Goal: Task Accomplishment & Management: Manage account settings

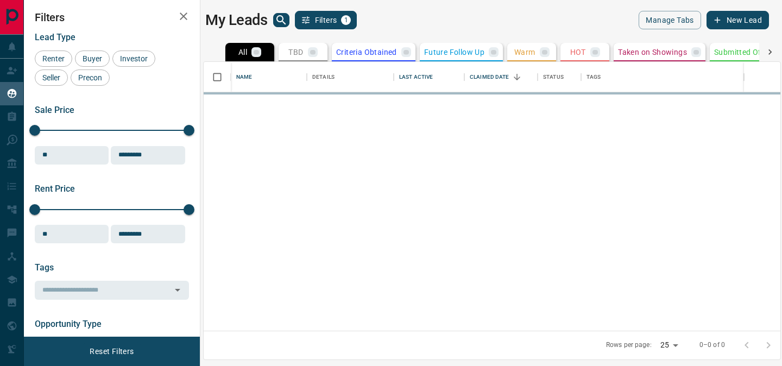
scroll to position [269, 576]
click at [285, 23] on icon "search button" at bounding box center [280, 19] width 9 height 9
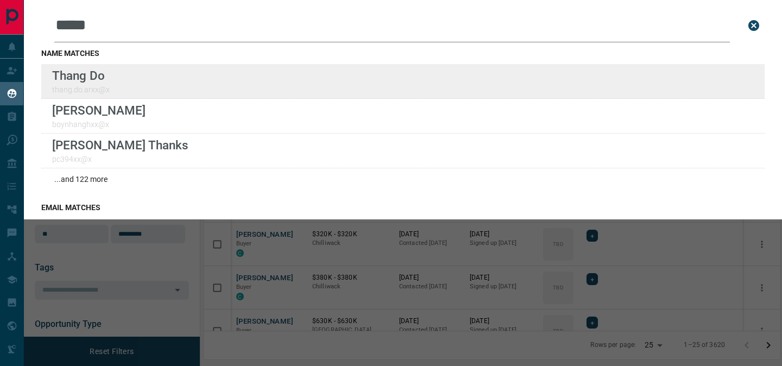
type input "*****"
click at [0, 0] on div "Lead Transfers Claim Leads My Leads Tasks Opportunities Deals Campaigns Automat…" at bounding box center [391, 176] width 782 height 352
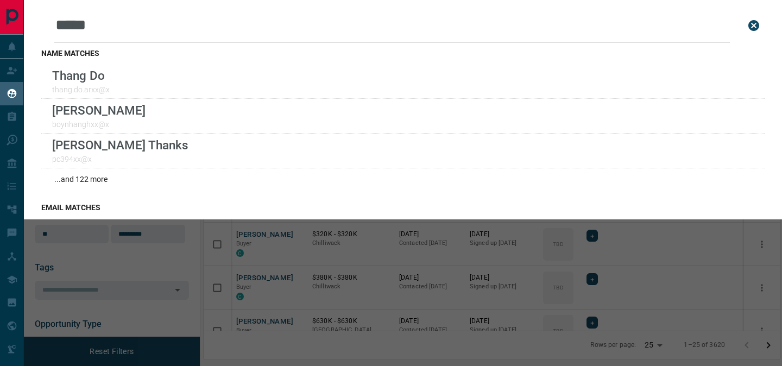
click at [751, 30] on icon "close search bar" at bounding box center [753, 25] width 13 height 13
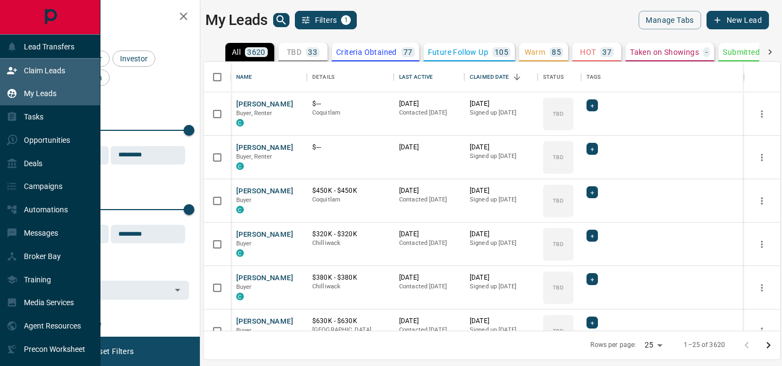
click at [52, 72] on p "Claim Leads" at bounding box center [44, 70] width 41 height 9
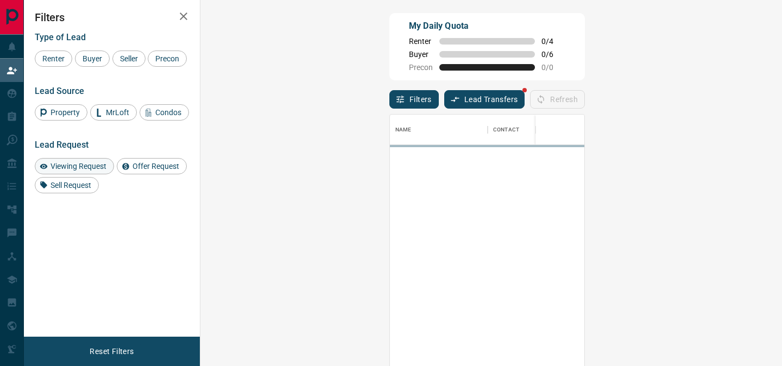
scroll to position [275, 558]
click at [97, 170] on span "Viewing Request" at bounding box center [79, 166] width 64 height 9
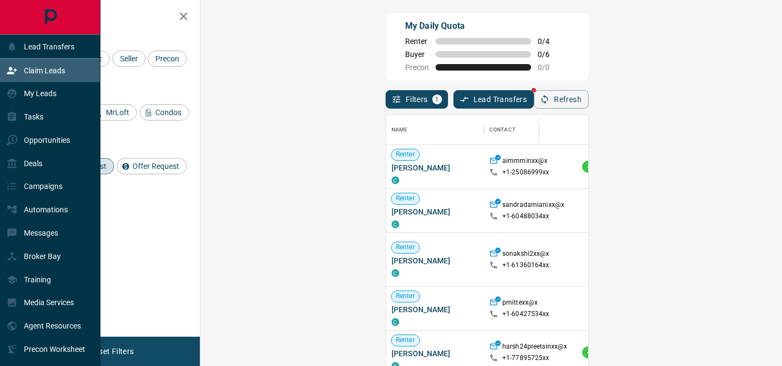
click at [53, 74] on p "Claim Leads" at bounding box center [44, 70] width 41 height 9
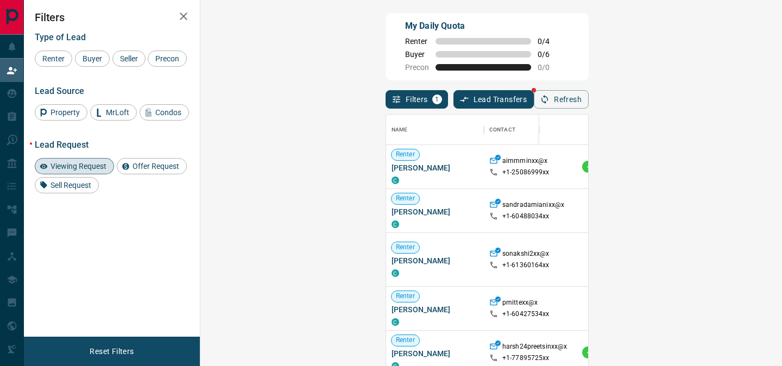
click at [92, 174] on div "Viewing Request" at bounding box center [74, 166] width 79 height 16
